Goal: Task Accomplishment & Management: Manage account settings

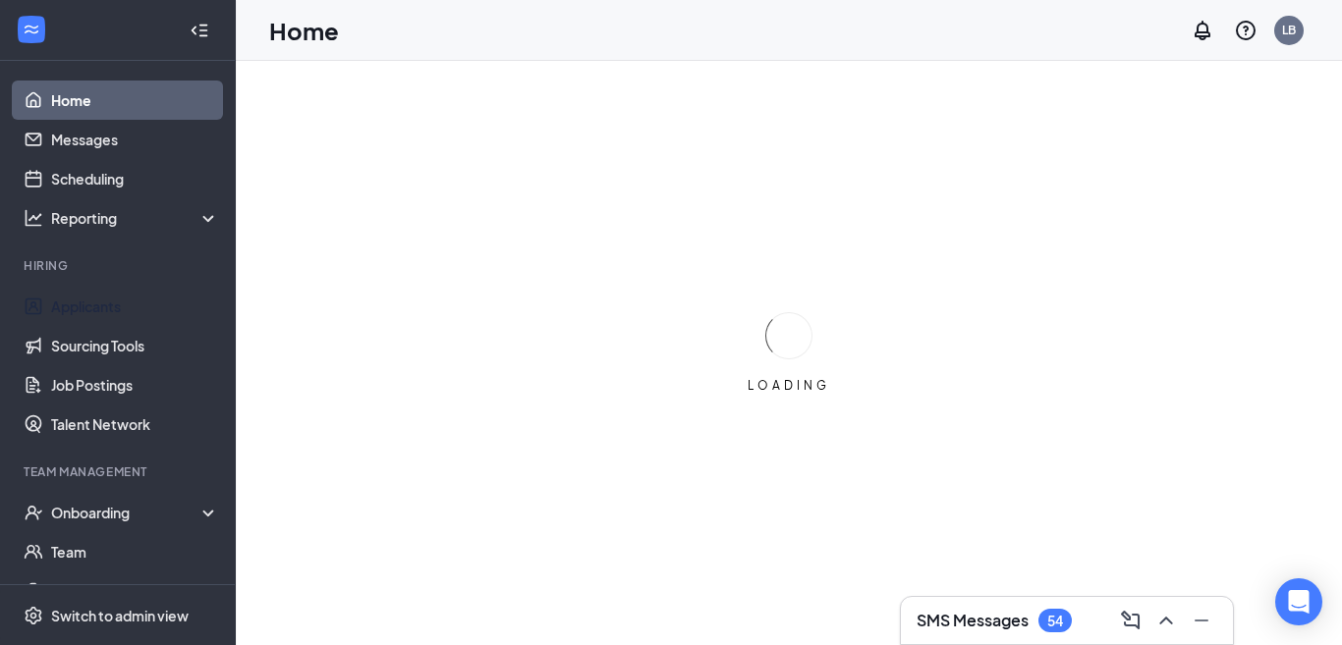
drag, startPoint x: 109, startPoint y: 311, endPoint x: 244, endPoint y: 310, distance: 134.6
click at [109, 312] on link "Applicants" at bounding box center [135, 306] width 168 height 39
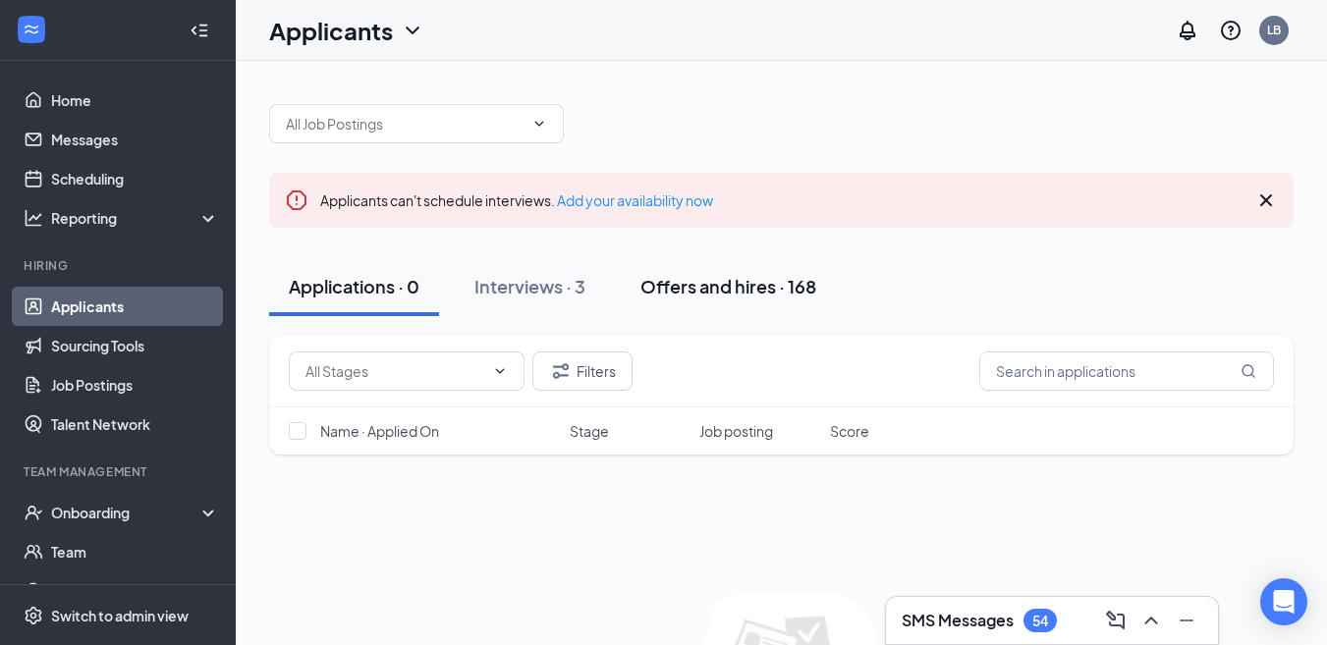
click at [666, 273] on button "Offers and hires · 168" at bounding box center [728, 286] width 215 height 59
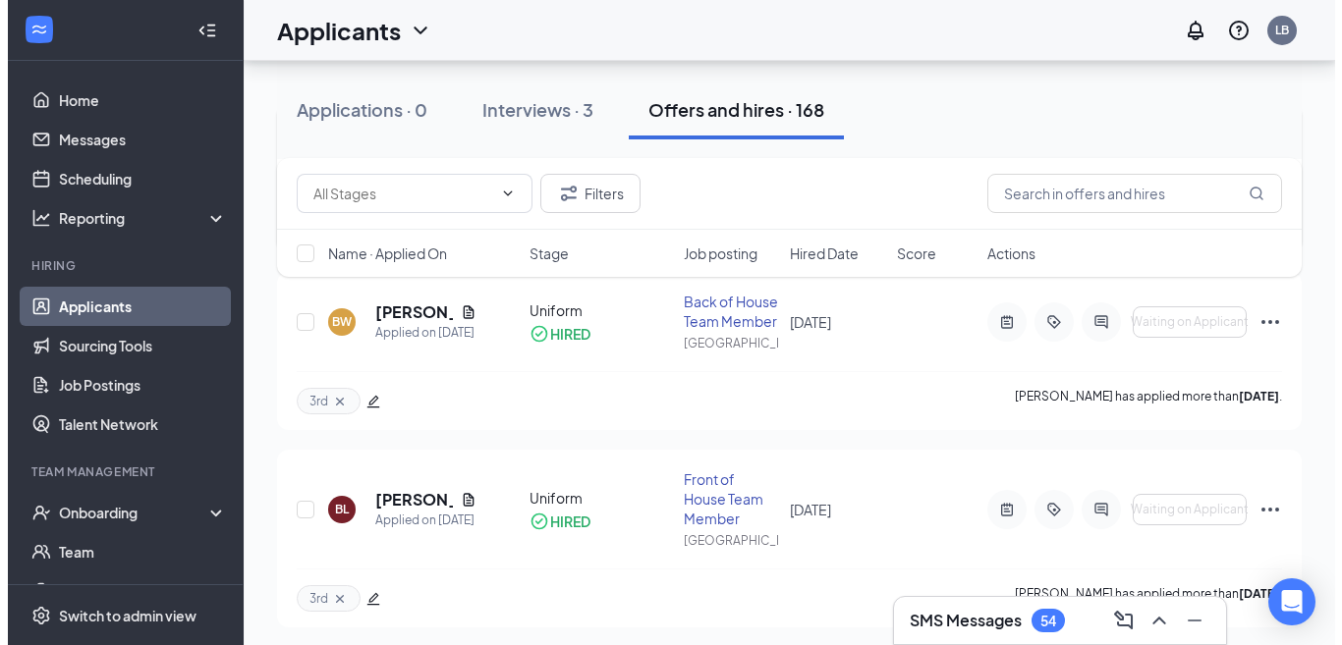
scroll to position [589, 0]
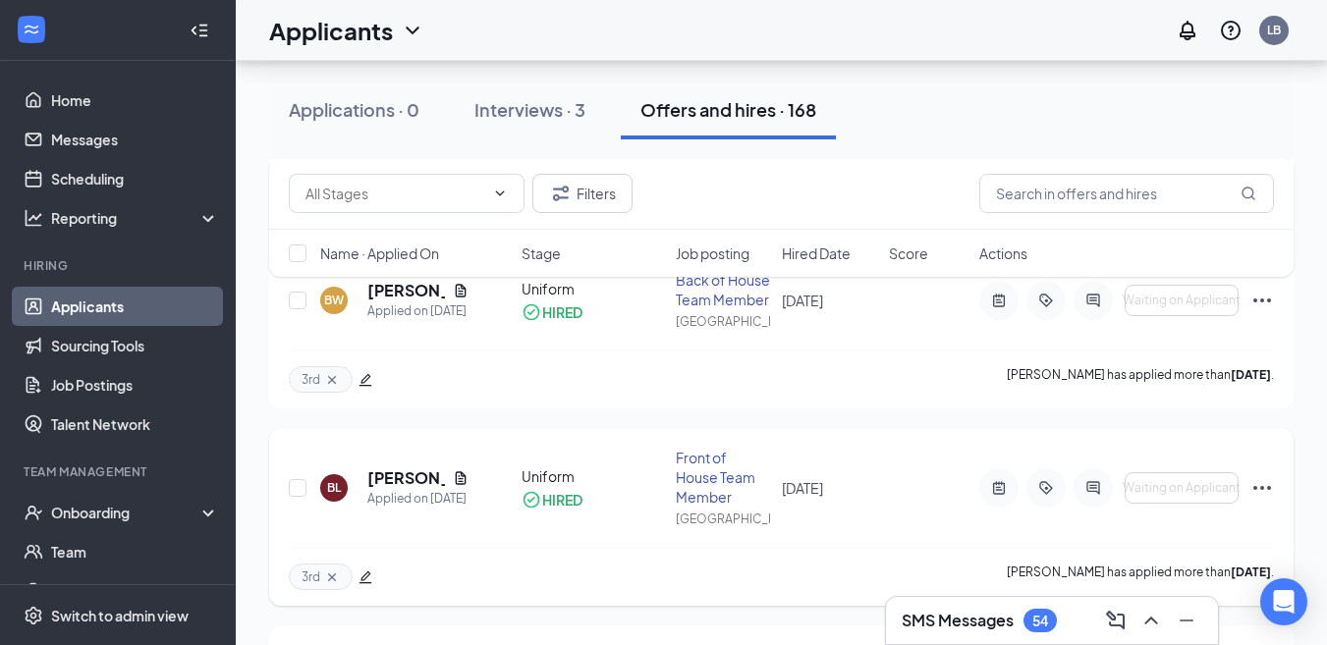
click at [1003, 508] on div at bounding box center [998, 487] width 39 height 39
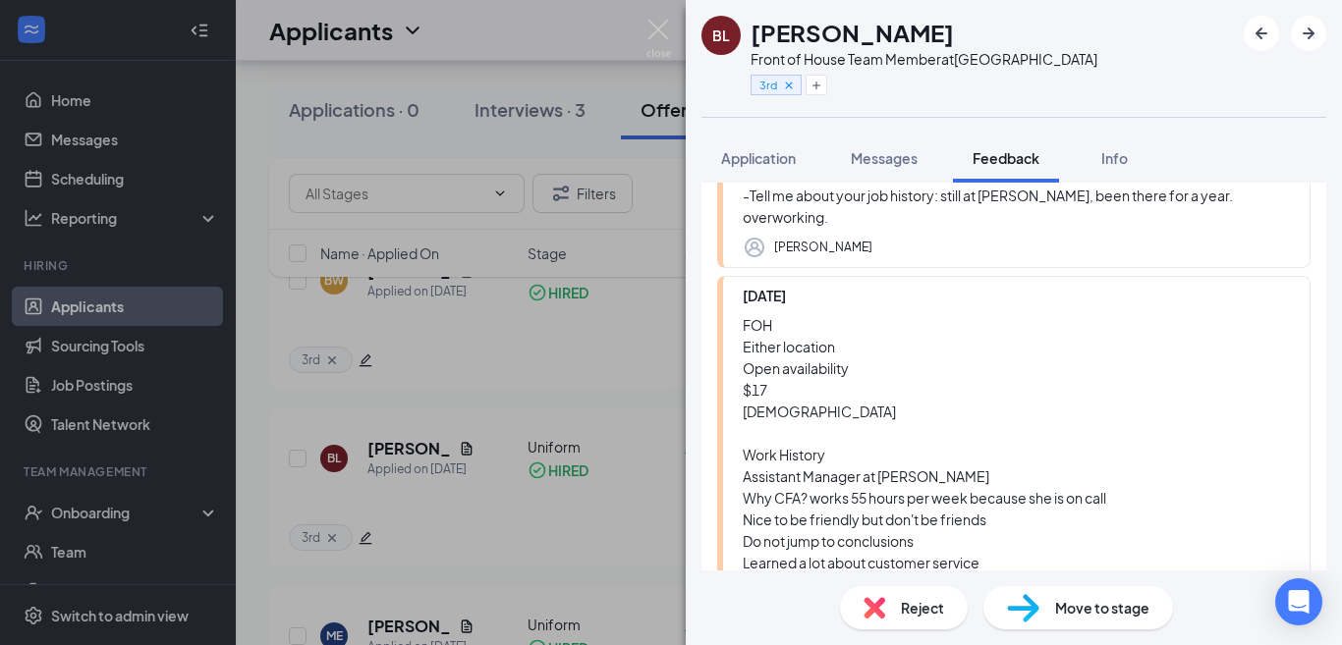
scroll to position [646, 0]
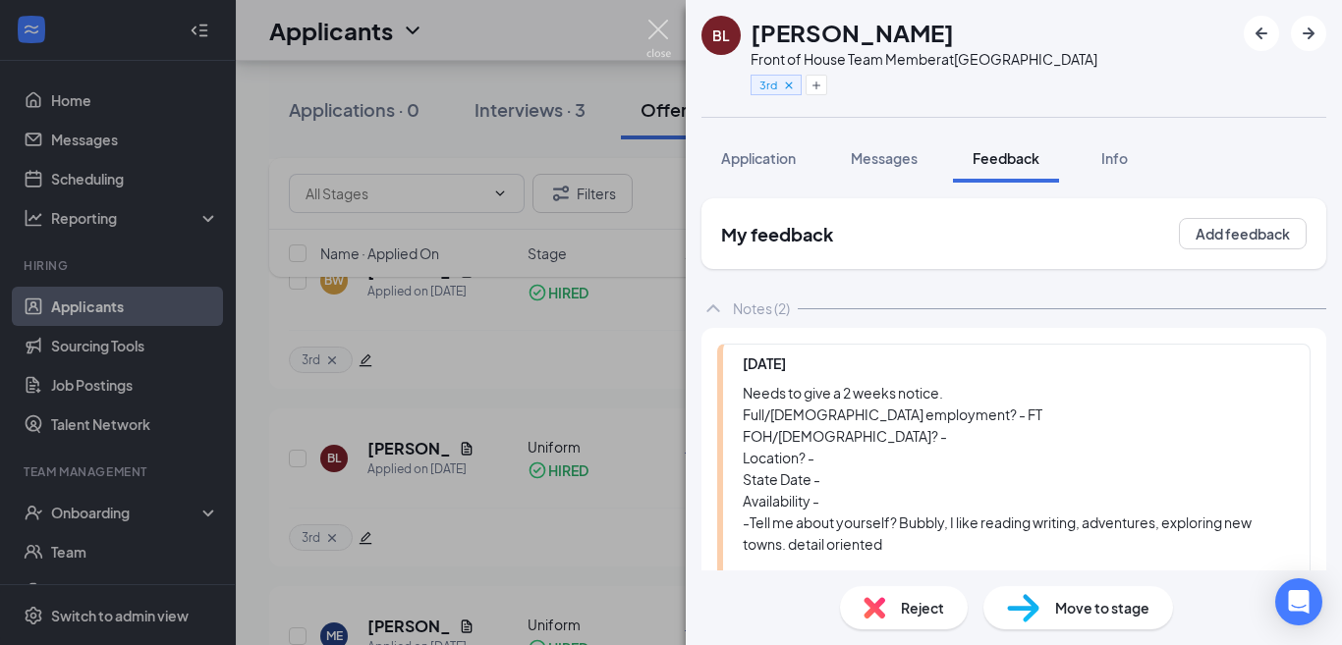
click at [662, 27] on img at bounding box center [658, 39] width 25 height 38
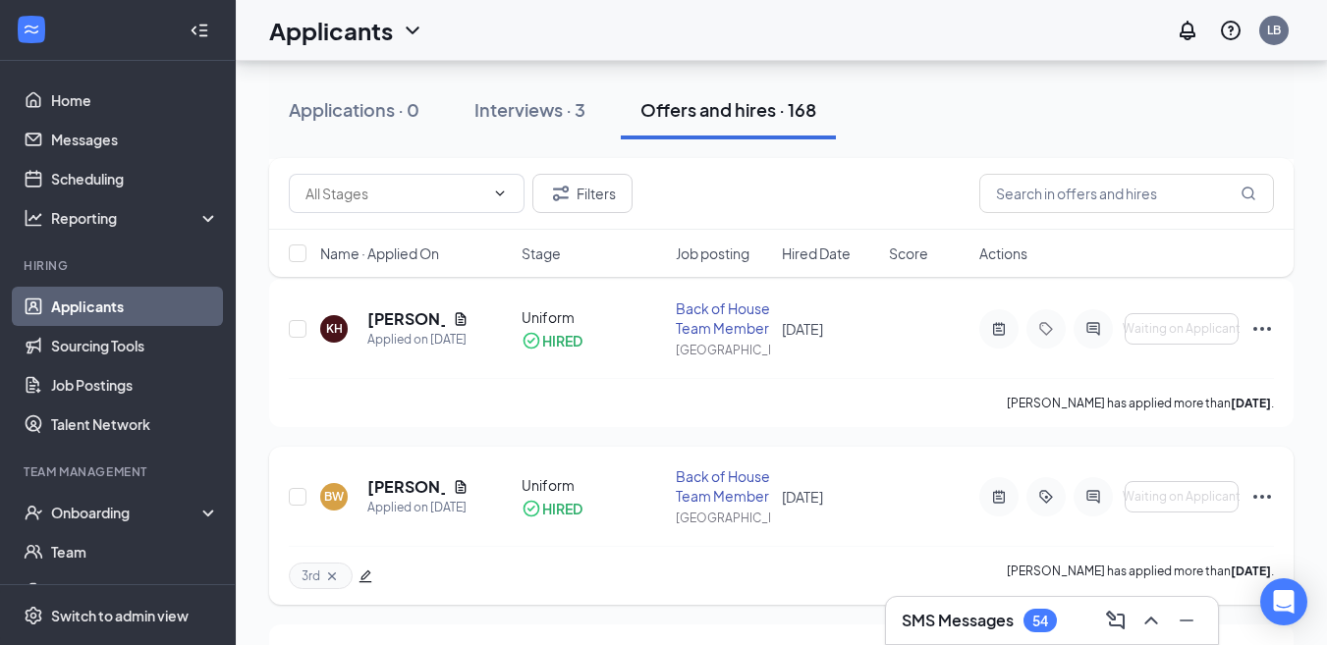
scroll to position [589, 0]
